Goal: Connect with others: Connect with others

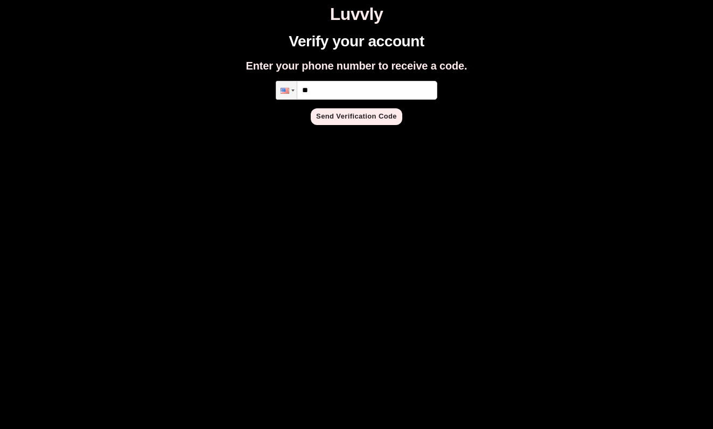
click at [343, 90] on input "**" at bounding box center [357, 90] width 162 height 19
type input "**********"
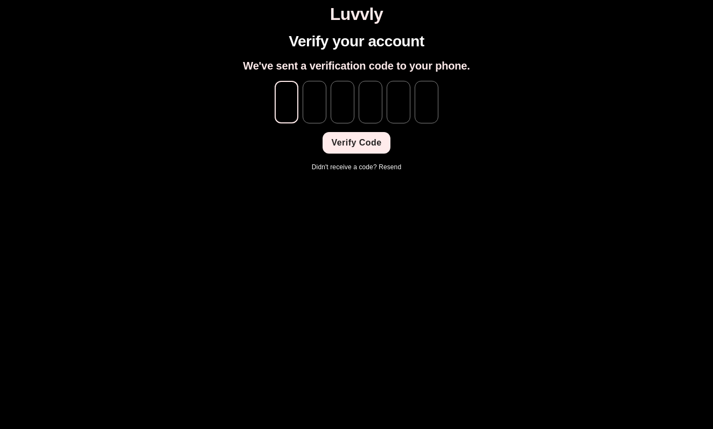
click at [290, 105] on input "tel" at bounding box center [287, 102] width 24 height 43
type input "*"
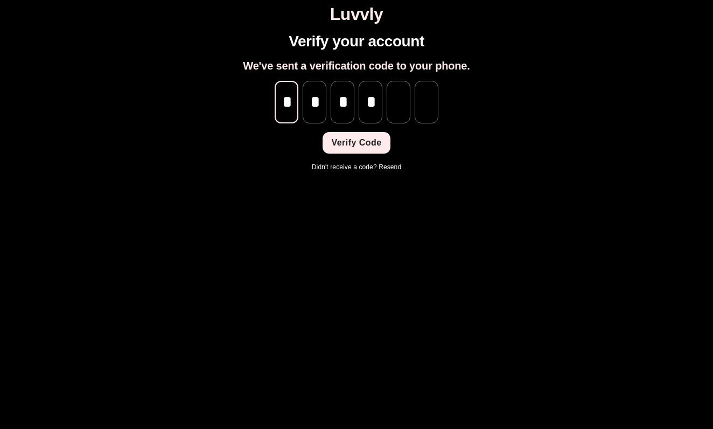
type input "*"
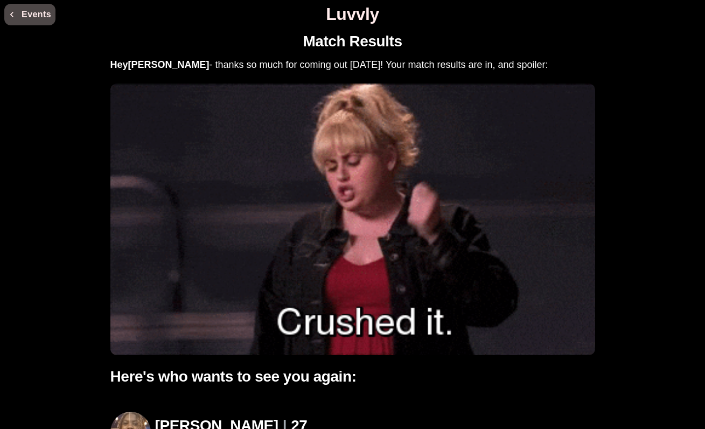
click at [46, 11] on button "Events" at bounding box center [29, 15] width 51 height 22
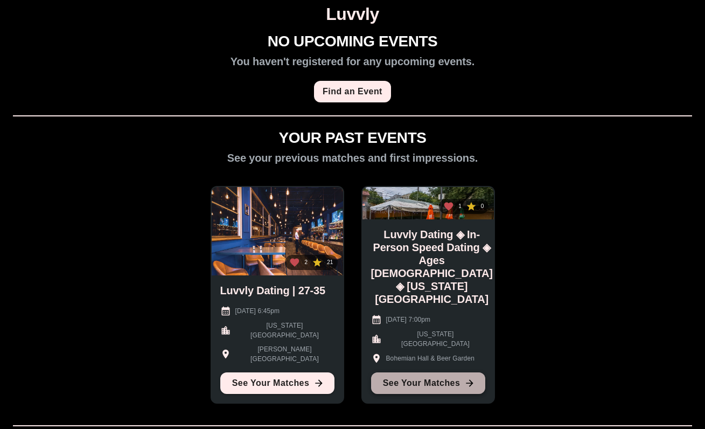
click at [441, 381] on link "See Your Matches" at bounding box center [428, 383] width 114 height 22
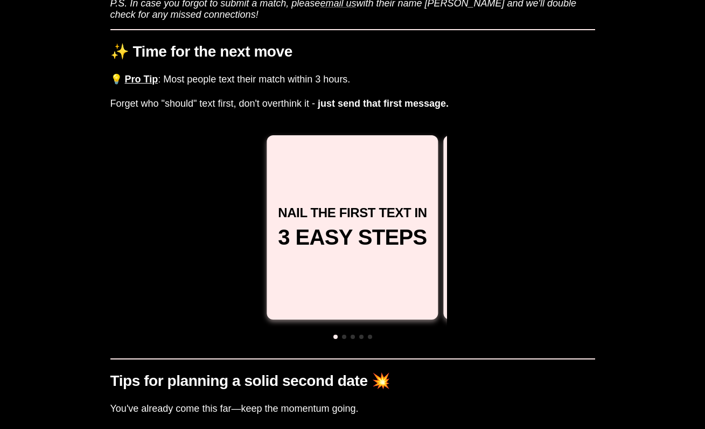
scroll to position [522, 0]
click at [445, 227] on div "People love someone who takes initiative A great first text shows confidence an…" at bounding box center [528, 227] width 171 height 184
click at [345, 335] on span at bounding box center [344, 337] width 4 height 4
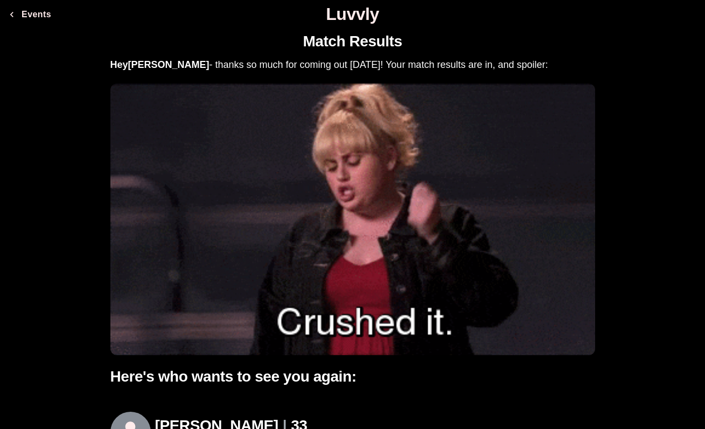
scroll to position [0, 0]
click at [45, 13] on button "Events" at bounding box center [29, 15] width 51 height 22
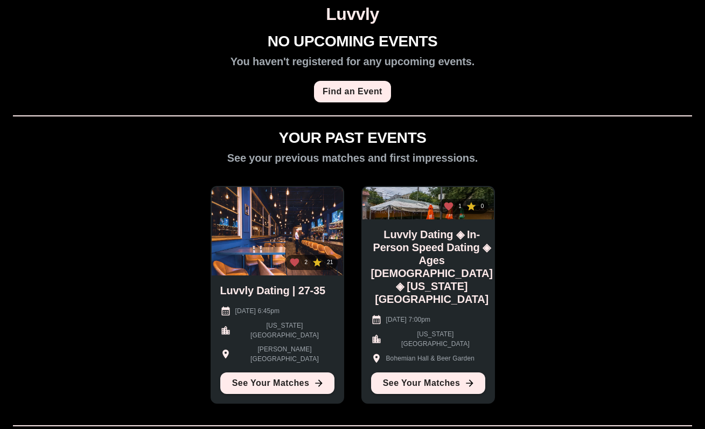
click at [325, 240] on div "2 21" at bounding box center [277, 231] width 131 height 88
click at [322, 268] on icon at bounding box center [317, 262] width 11 height 11
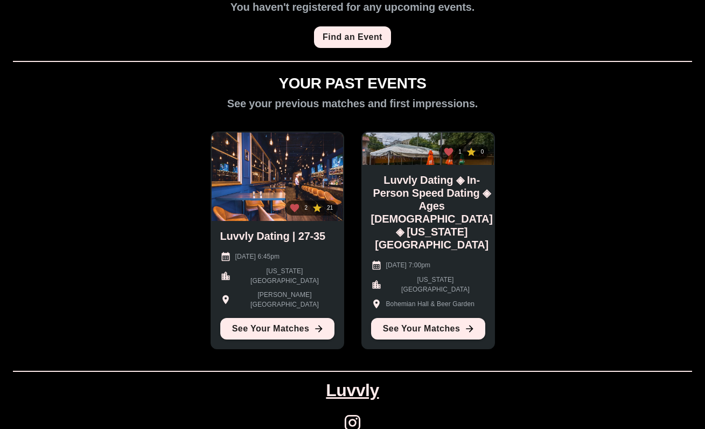
scroll to position [55, 0]
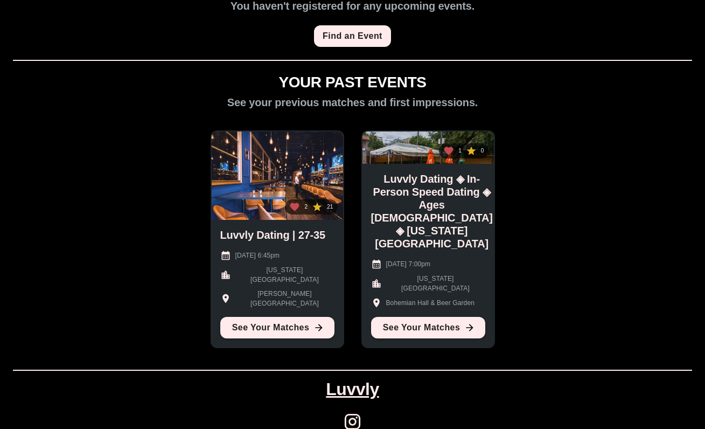
click at [318, 212] on icon at bounding box center [317, 206] width 11 height 11
click at [281, 332] on link "See Your Matches" at bounding box center [277, 328] width 114 height 22
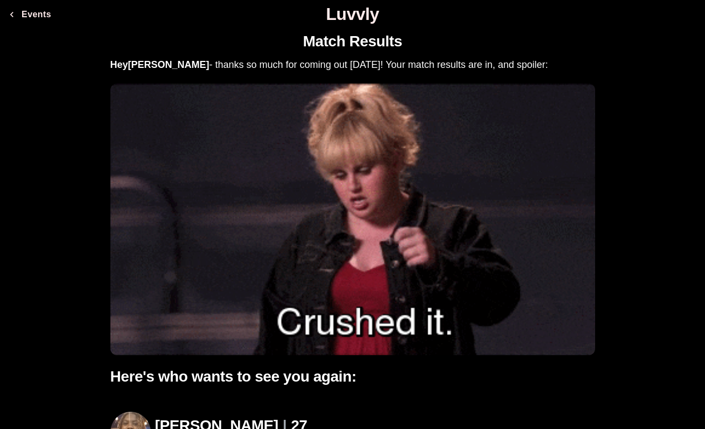
click at [37, 16] on button "Events" at bounding box center [29, 15] width 51 height 22
